Goal: Transaction & Acquisition: Book appointment/travel/reservation

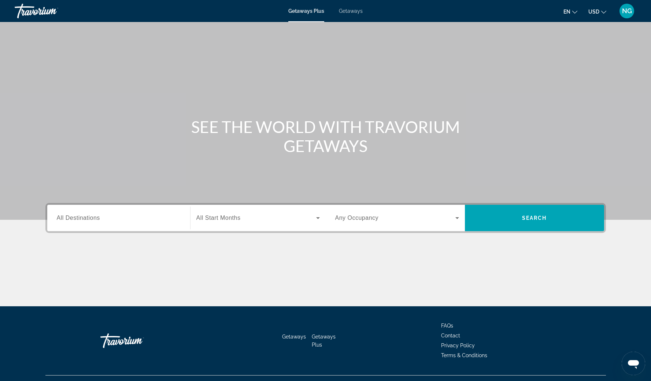
click at [204, 223] on div "Search widget" at bounding box center [257, 218] width 123 height 21
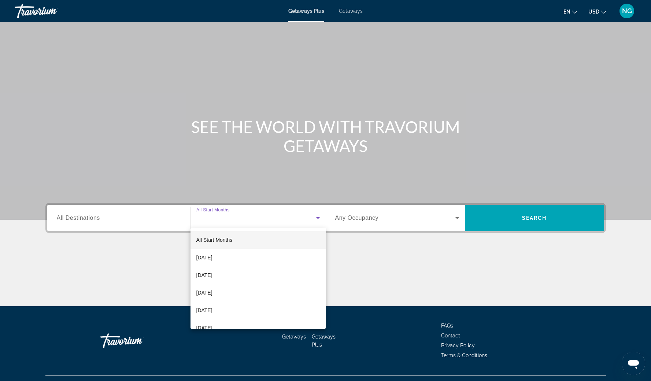
scroll to position [15, 0]
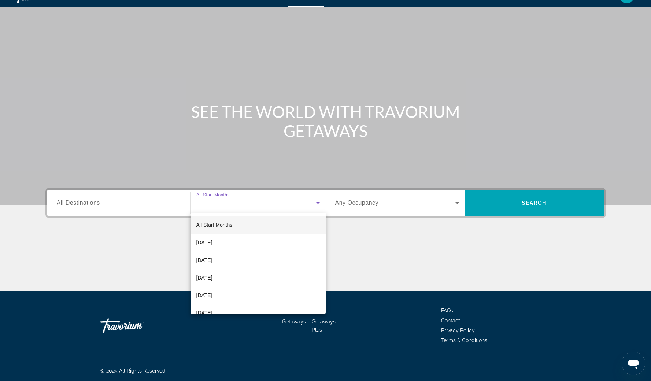
click at [152, 207] on div at bounding box center [325, 190] width 651 height 381
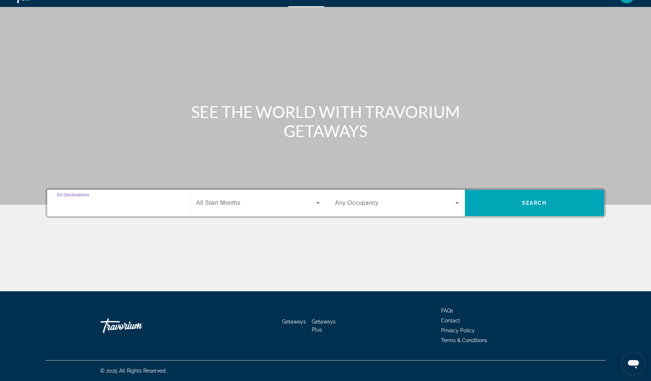
click at [144, 204] on input "Destination All Destinations" at bounding box center [119, 203] width 124 height 9
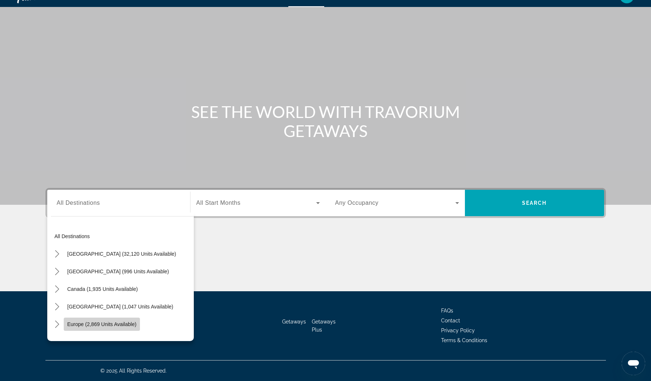
click at [136, 324] on span "Select destination: Europe (2,869 units available)" at bounding box center [102, 324] width 77 height 18
type input "**********"
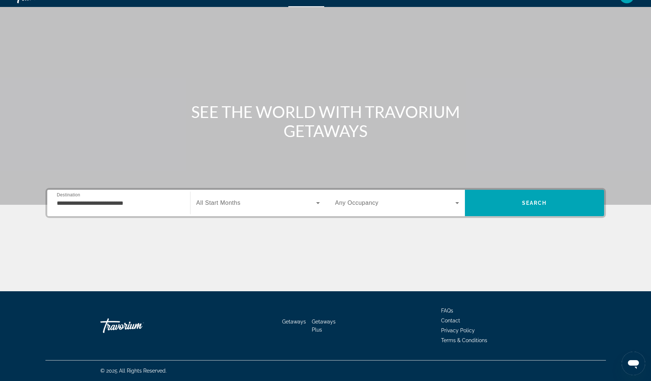
click at [267, 209] on div "Search widget" at bounding box center [257, 203] width 123 height 21
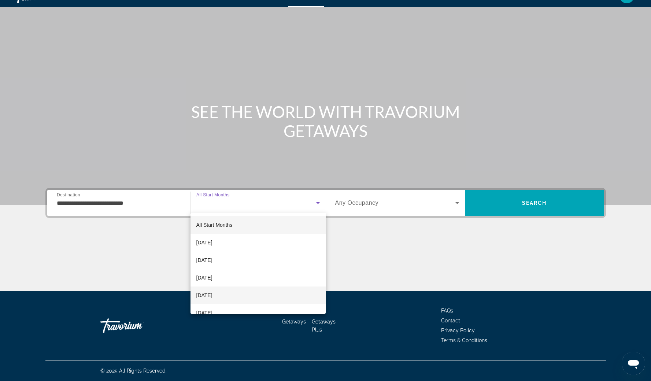
click at [233, 296] on mat-option "[DATE]" at bounding box center [257, 295] width 135 height 18
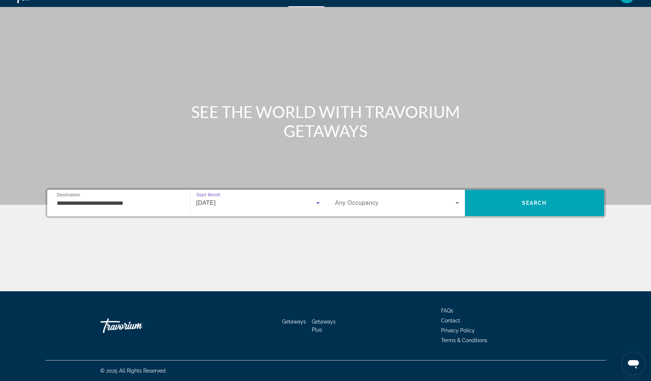
click at [399, 199] on span "Search widget" at bounding box center [395, 202] width 120 height 9
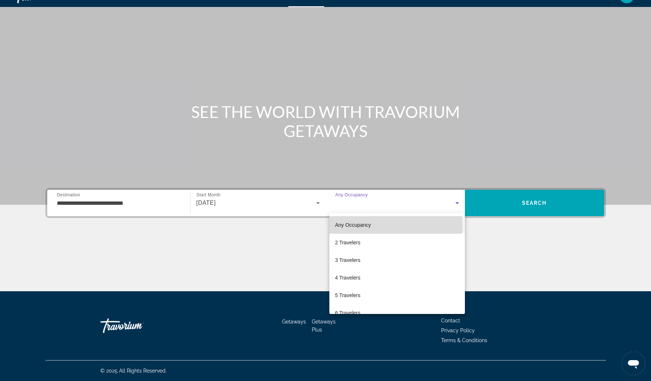
click at [395, 226] on mat-option "Any Occupancy" at bounding box center [396, 225] width 135 height 18
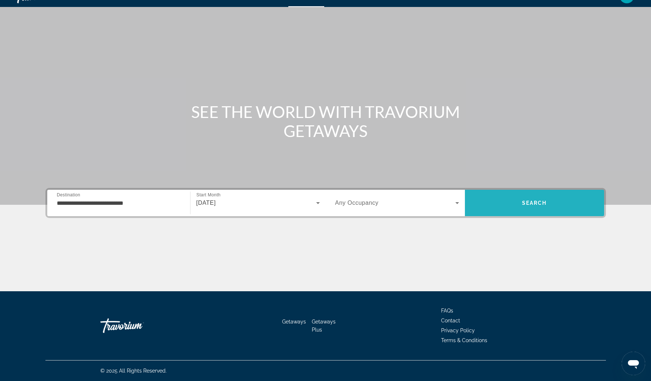
click at [536, 200] on button "Search" at bounding box center [534, 203] width 139 height 26
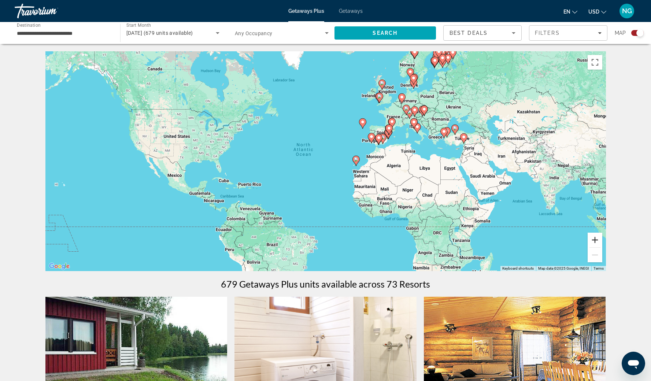
click at [597, 239] on button "Zoom in" at bounding box center [594, 240] width 15 height 15
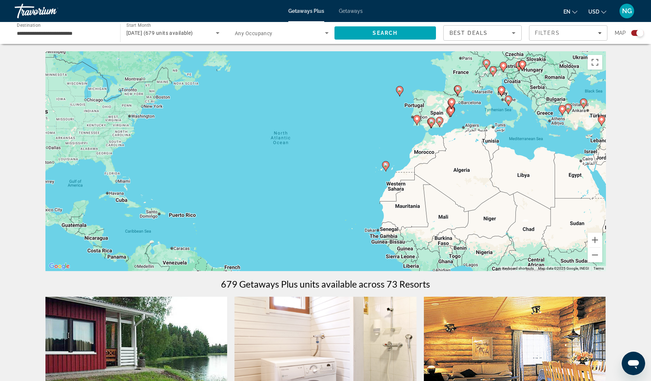
click at [508, 100] on image "Main content" at bounding box center [508, 99] width 4 height 4
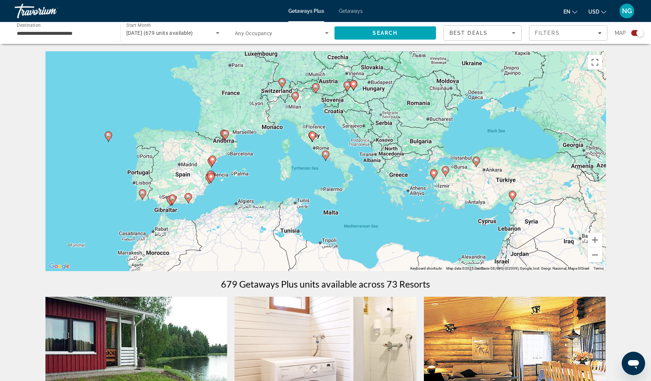
click at [323, 155] on image "Main content" at bounding box center [325, 154] width 4 height 4
type input "**********"
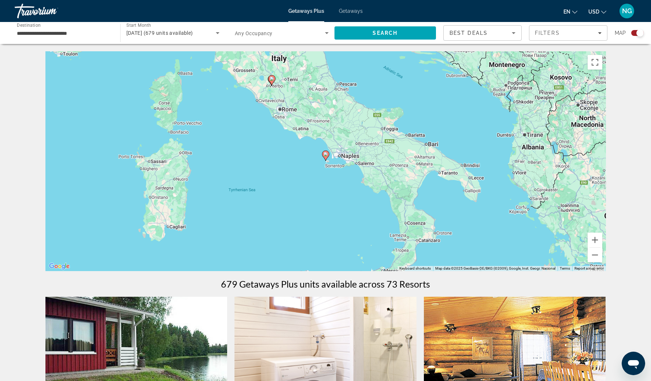
click at [325, 154] on image "Main content" at bounding box center [325, 154] width 4 height 4
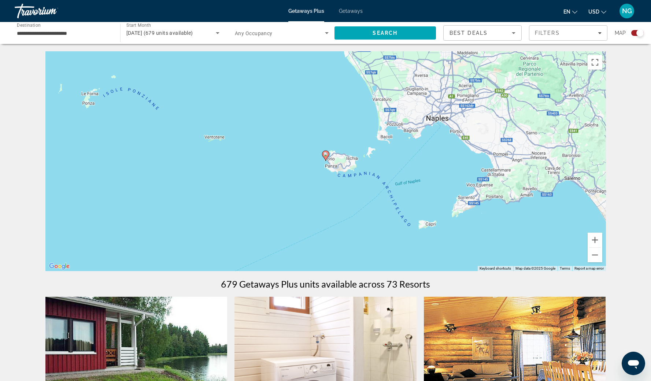
click at [325, 154] on image "Main content" at bounding box center [325, 154] width 4 height 4
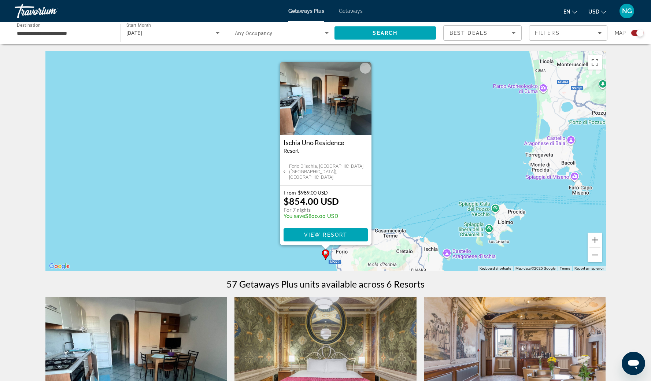
click at [436, 183] on div "To activate drag with keyboard, press Alt + Enter. Once in keyboard drag state,…" at bounding box center [325, 161] width 560 height 220
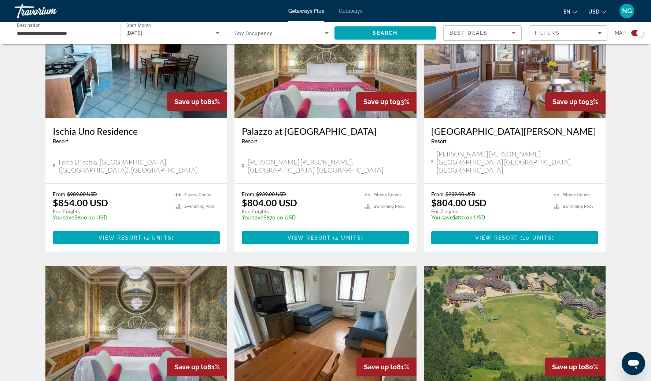
scroll to position [300, 0]
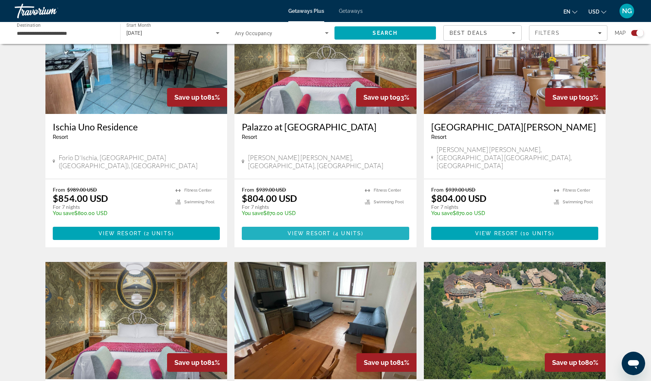
click at [315, 230] on span "View Resort" at bounding box center [308, 233] width 43 height 6
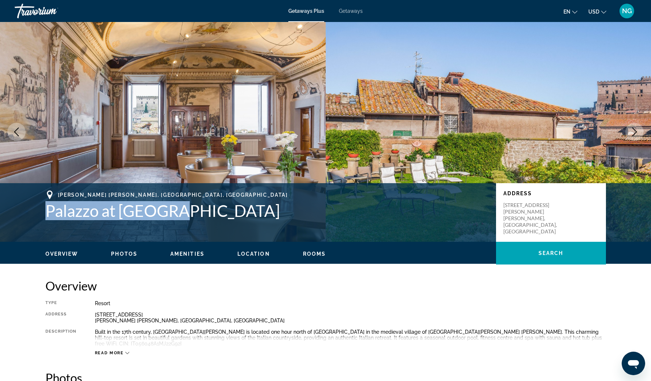
drag, startPoint x: 47, startPoint y: 205, endPoint x: 216, endPoint y: 200, distance: 169.6
click at [216, 201] on h1 "Palazzo at [GEOGRAPHIC_DATA]" at bounding box center [266, 210] width 443 height 19
copy h1 "Palazzo at [GEOGRAPHIC_DATA]"
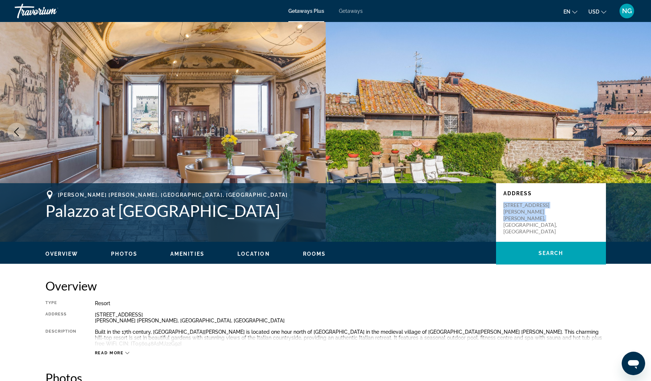
drag, startPoint x: 504, startPoint y: 199, endPoint x: 515, endPoint y: 213, distance: 18.0
click at [515, 213] on p "[STREET_ADDRESS][PERSON_NAME][PERSON_NAME]" at bounding box center [532, 218] width 59 height 33
copy p "[STREET_ADDRESS][PERSON_NAME][PERSON_NAME]"
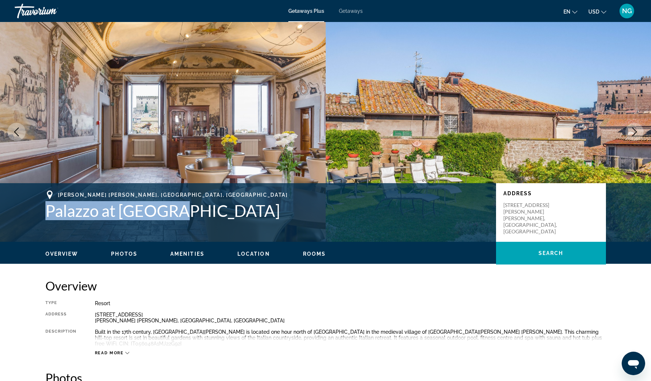
drag, startPoint x: 46, startPoint y: 204, endPoint x: 179, endPoint y: 219, distance: 133.8
click at [179, 219] on div "[PERSON_NAME][GEOGRAPHIC_DATA][PERSON_NAME], [GEOGRAPHIC_DATA], [GEOGRAPHIC_DAT…" at bounding box center [326, 212] width 590 height 44
copy h1 "Palazzo at [GEOGRAPHIC_DATA]"
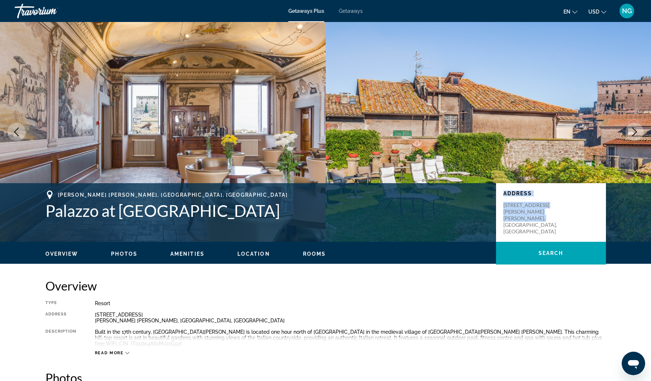
drag, startPoint x: 503, startPoint y: 190, endPoint x: 516, endPoint y: 213, distance: 25.9
click at [516, 213] on div "Address [STREET_ADDRESS][PERSON_NAME][PERSON_NAME]" at bounding box center [550, 212] width 95 height 44
copy div "Address [STREET_ADDRESS][PERSON_NAME][PERSON_NAME]"
click at [128, 252] on span "Photos" at bounding box center [124, 254] width 26 height 6
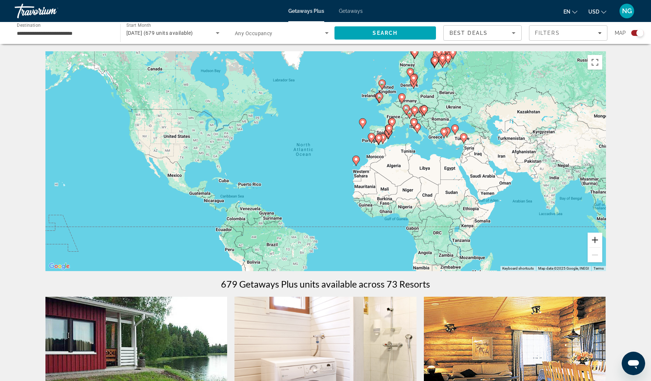
click at [596, 237] on button "Zoom in" at bounding box center [594, 240] width 15 height 15
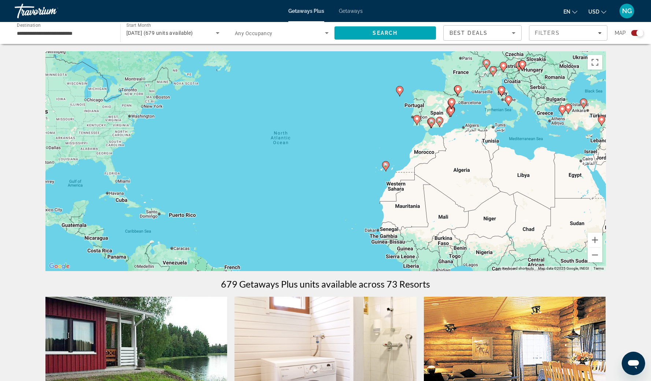
click at [508, 100] on image "Main content" at bounding box center [508, 99] width 4 height 4
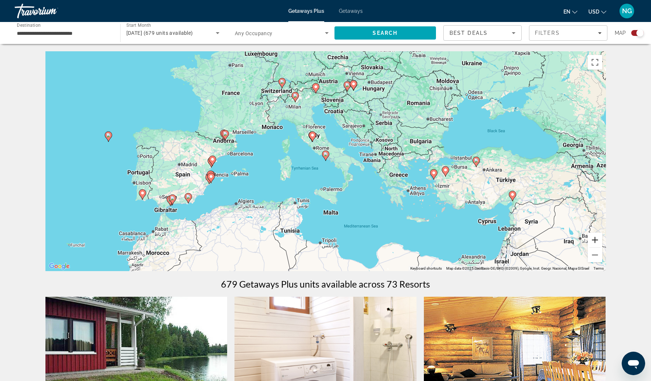
click at [595, 241] on button "Zoom in" at bounding box center [594, 240] width 15 height 15
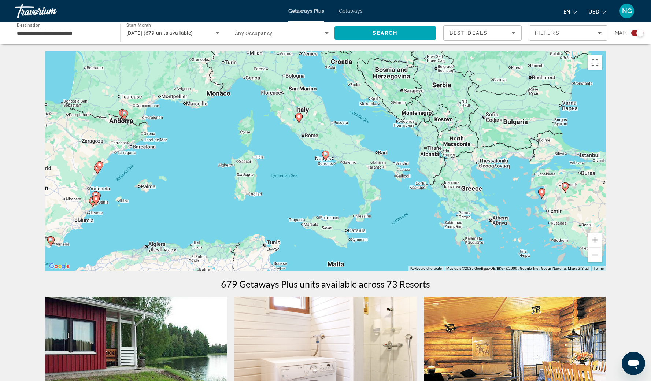
click at [324, 153] on image "Main content" at bounding box center [325, 154] width 4 height 4
type input "**********"
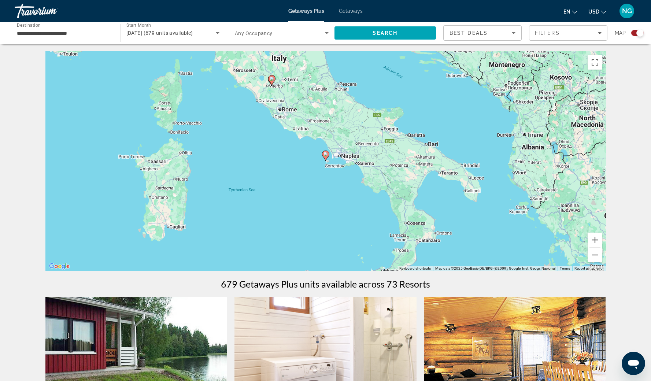
click at [325, 155] on image "Main content" at bounding box center [325, 154] width 4 height 4
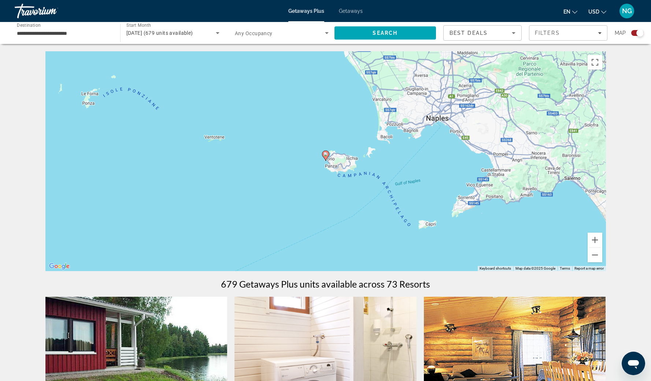
click at [325, 155] on image "Main content" at bounding box center [325, 154] width 4 height 4
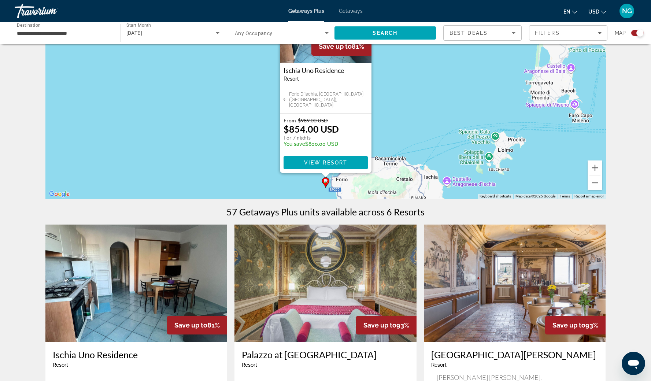
scroll to position [75, 0]
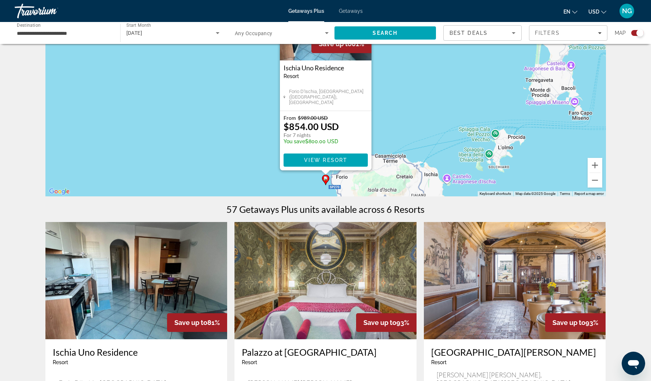
click at [291, 259] on img "Main content" at bounding box center [325, 280] width 182 height 117
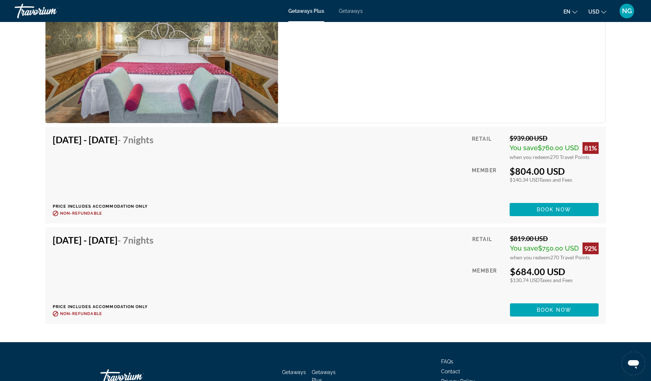
scroll to position [1305, 0]
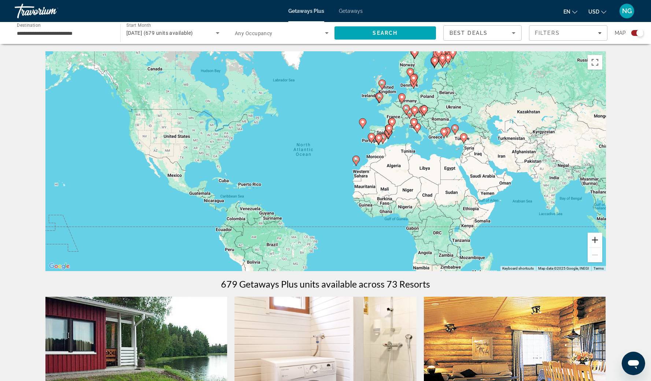
click at [595, 236] on button "Zoom in" at bounding box center [594, 240] width 15 height 15
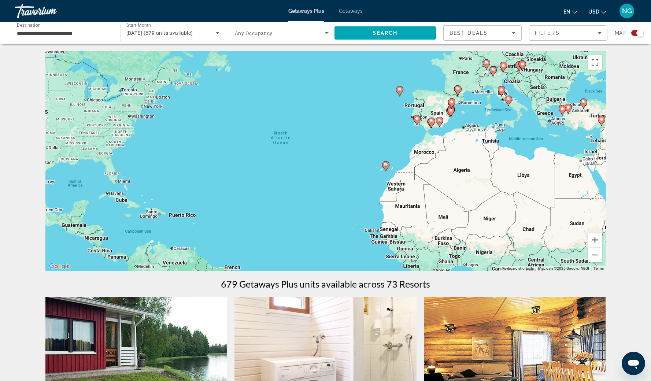
click at [595, 236] on button "Zoom in" at bounding box center [594, 240] width 15 height 15
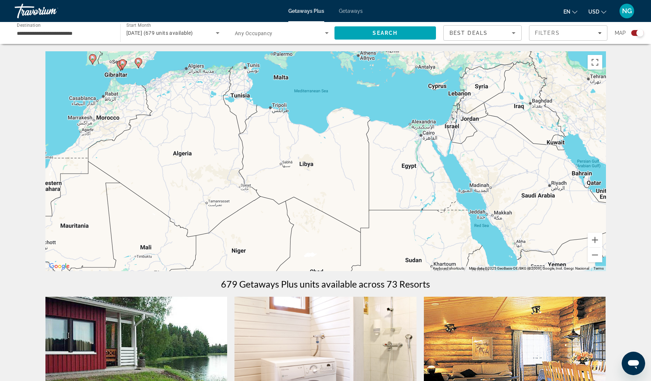
drag, startPoint x: 542, startPoint y: 187, endPoint x: 124, endPoint y: 163, distance: 419.3
click at [124, 163] on div "To activate drag with keyboard, press Alt + Enter. Once in keyboard drag state,…" at bounding box center [325, 161] width 560 height 220
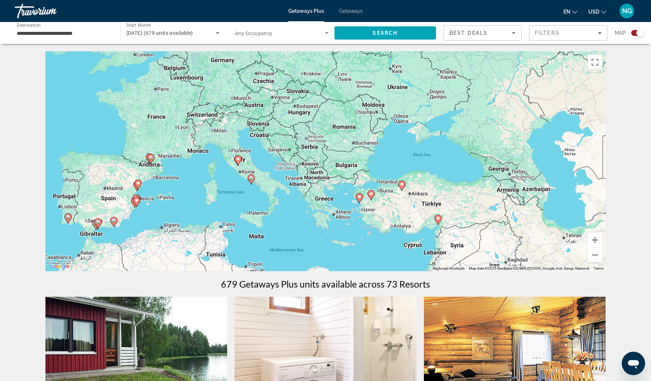
drag, startPoint x: 269, startPoint y: 137, endPoint x: 245, endPoint y: 294, distance: 159.2
click at [237, 160] on image "Main content" at bounding box center [238, 158] width 4 height 4
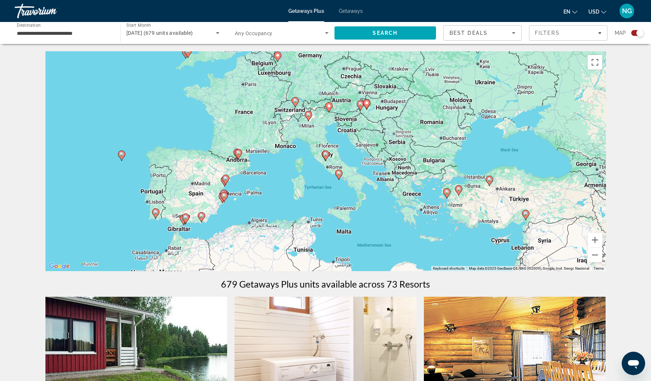
click at [324, 155] on image "Main content" at bounding box center [325, 154] width 4 height 4
type input "**********"
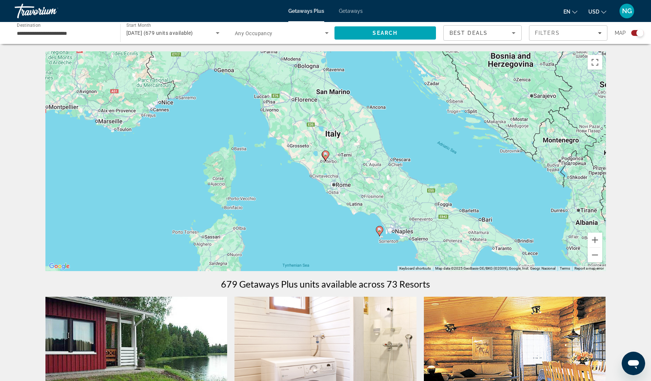
click at [326, 152] on icon "Main content" at bounding box center [325, 156] width 7 height 10
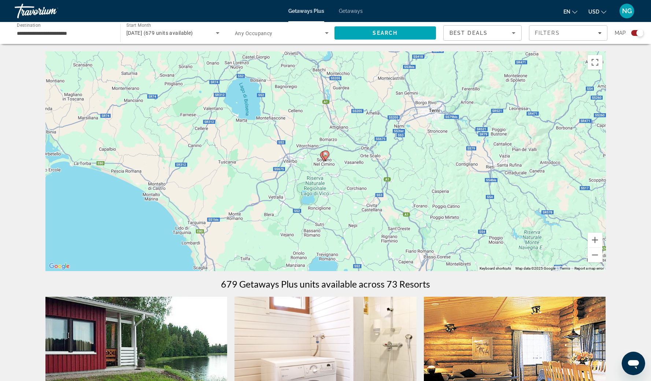
click at [325, 156] on icon "Main content" at bounding box center [325, 156] width 7 height 10
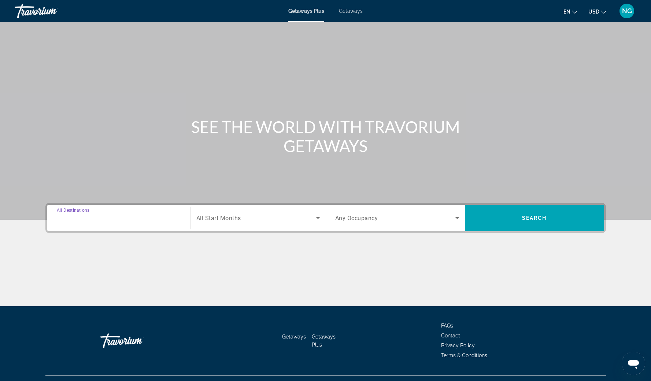
click at [160, 219] on input "Destination All Destinations" at bounding box center [119, 218] width 124 height 9
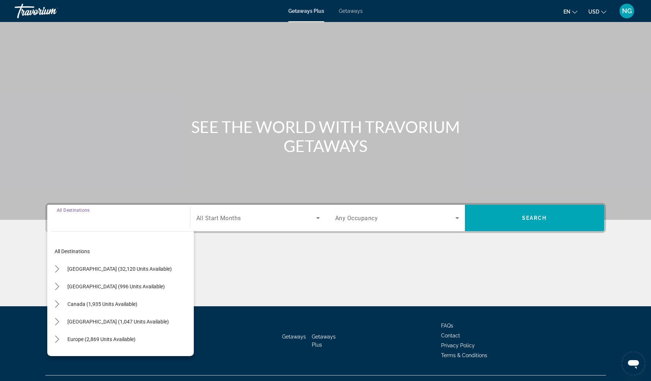
scroll to position [15, 0]
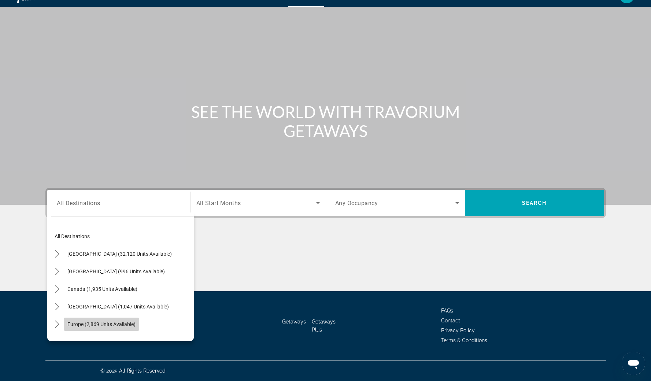
click at [98, 319] on span "Select destination: Europe (2,869 units available)" at bounding box center [101, 324] width 75 height 18
type input "**********"
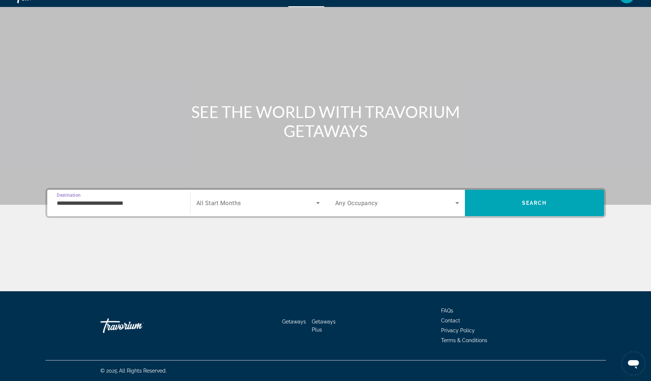
click at [250, 200] on span "Search widget" at bounding box center [256, 202] width 120 height 9
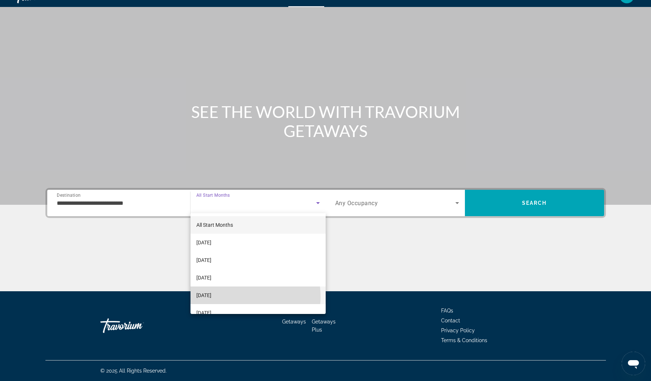
click at [230, 297] on mat-option "[DATE]" at bounding box center [257, 295] width 135 height 18
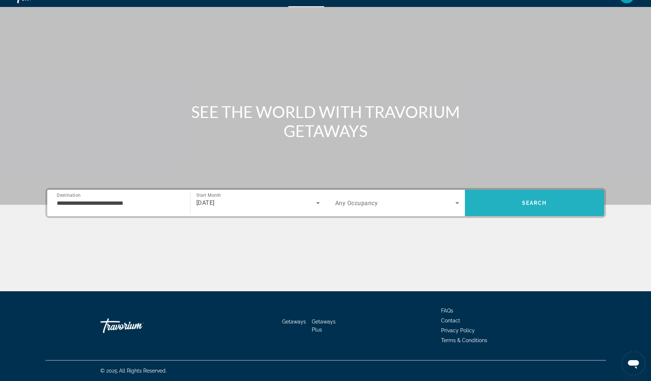
click at [525, 205] on span "Search" at bounding box center [534, 203] width 25 height 6
